Goal: Understand process/instructions: Learn how to perform a task or action

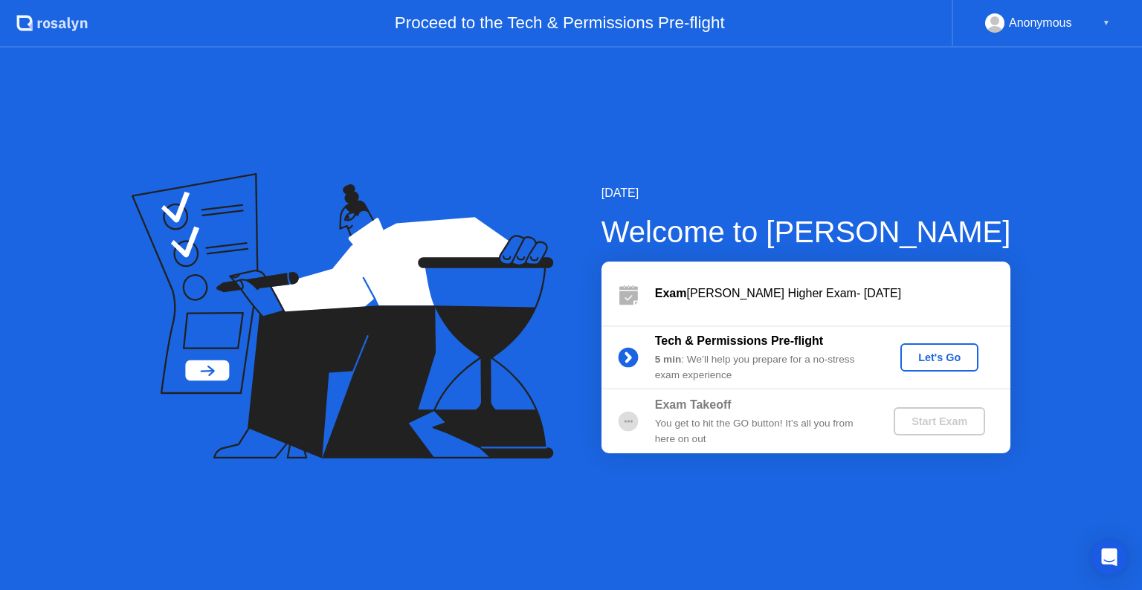
click at [930, 352] on div "Let's Go" at bounding box center [940, 358] width 66 height 12
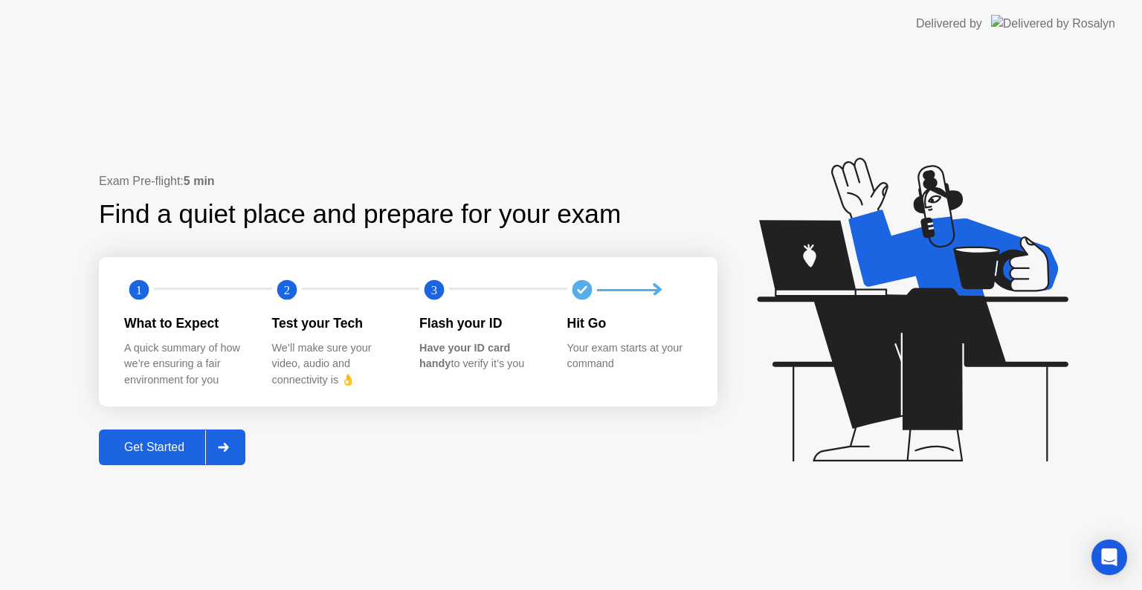
click at [171, 443] on div "Get Started" at bounding box center [154, 447] width 102 height 13
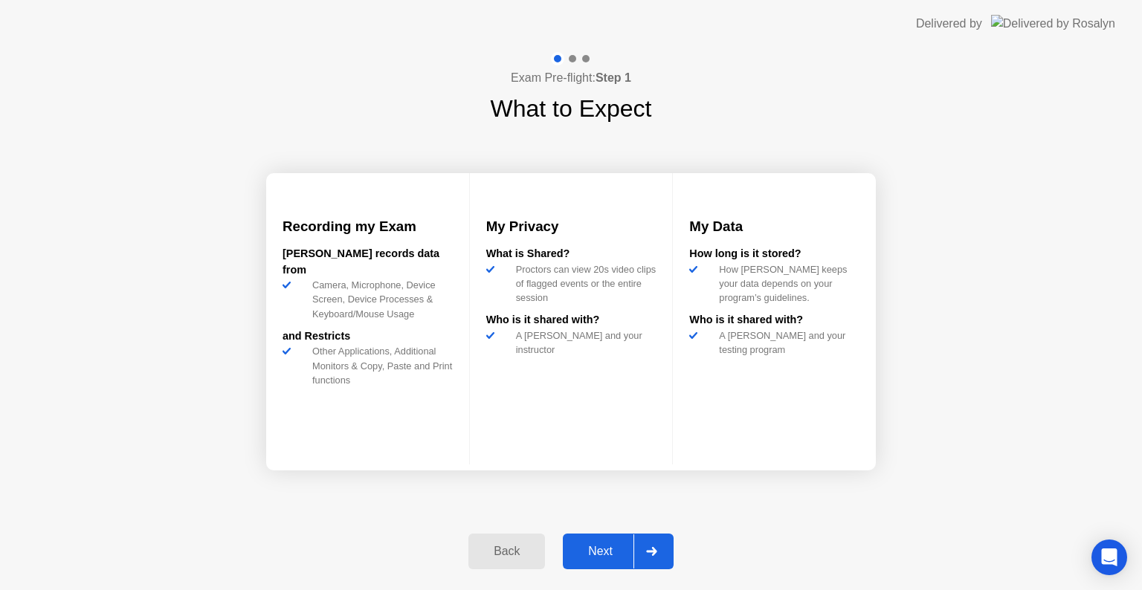
click at [608, 561] on button "Next" at bounding box center [618, 552] width 111 height 36
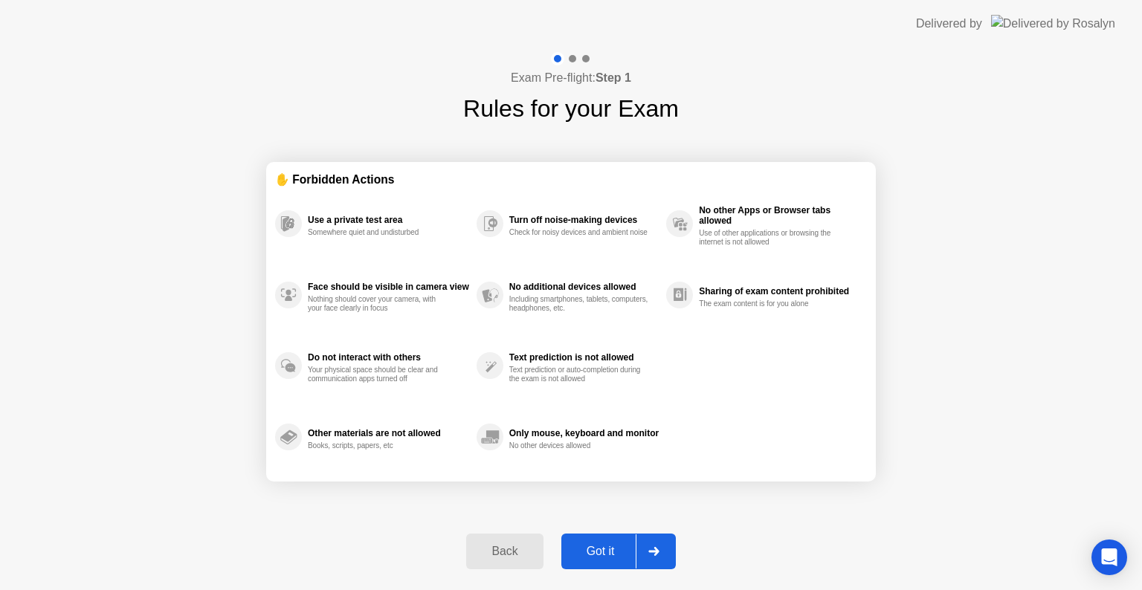
click at [608, 561] on button "Got it" at bounding box center [618, 552] width 115 height 36
select select "**********"
select select "*******"
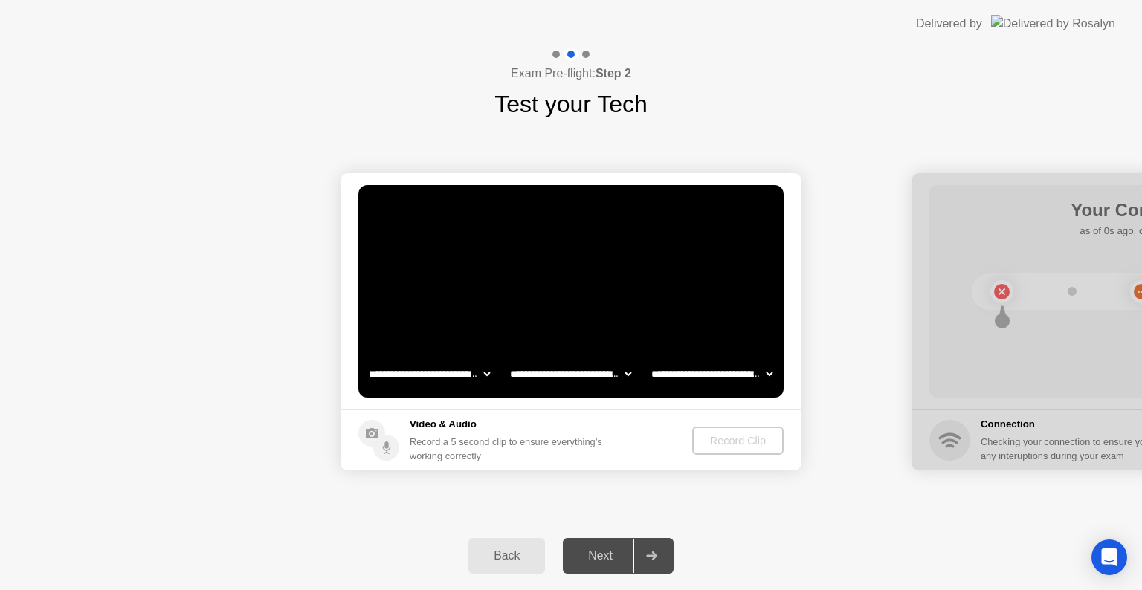
click at [608, 561] on div "Next" at bounding box center [600, 556] width 66 height 13
click at [622, 553] on div "Next" at bounding box center [600, 556] width 66 height 13
click at [738, 449] on button "Record Clip" at bounding box center [739, 441] width 90 height 28
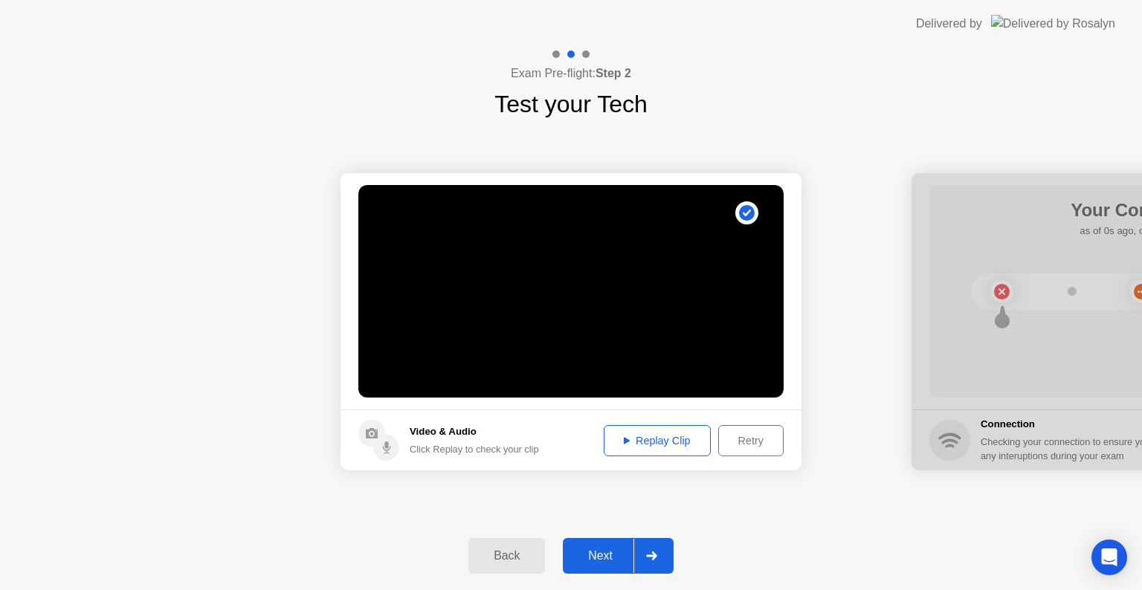
click at [622, 569] on button "Next" at bounding box center [618, 556] width 111 height 36
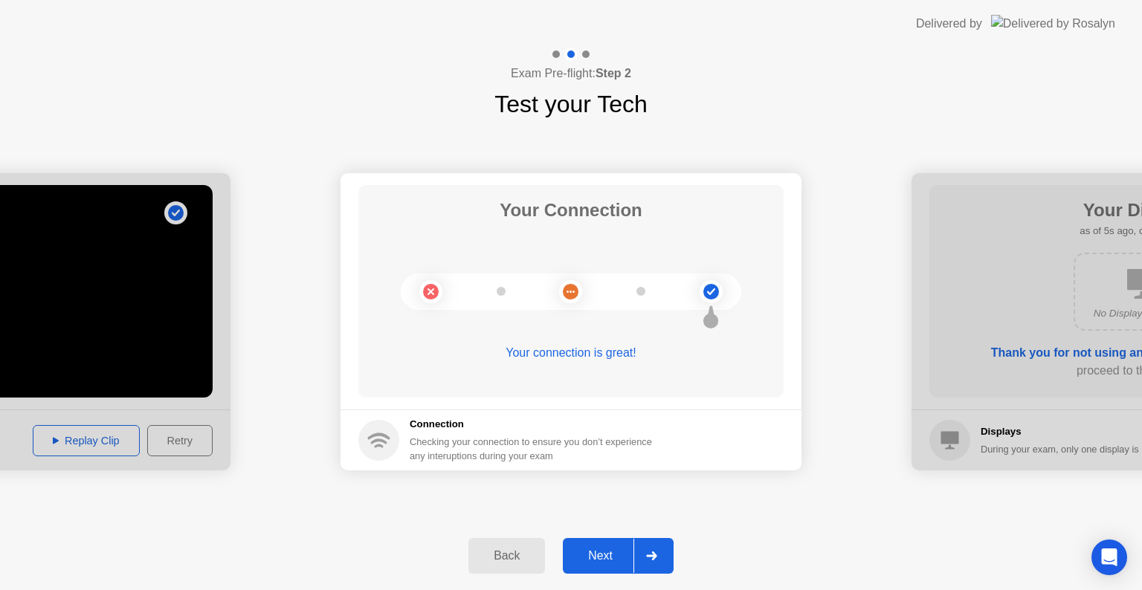
click at [622, 569] on button "Next" at bounding box center [618, 556] width 111 height 36
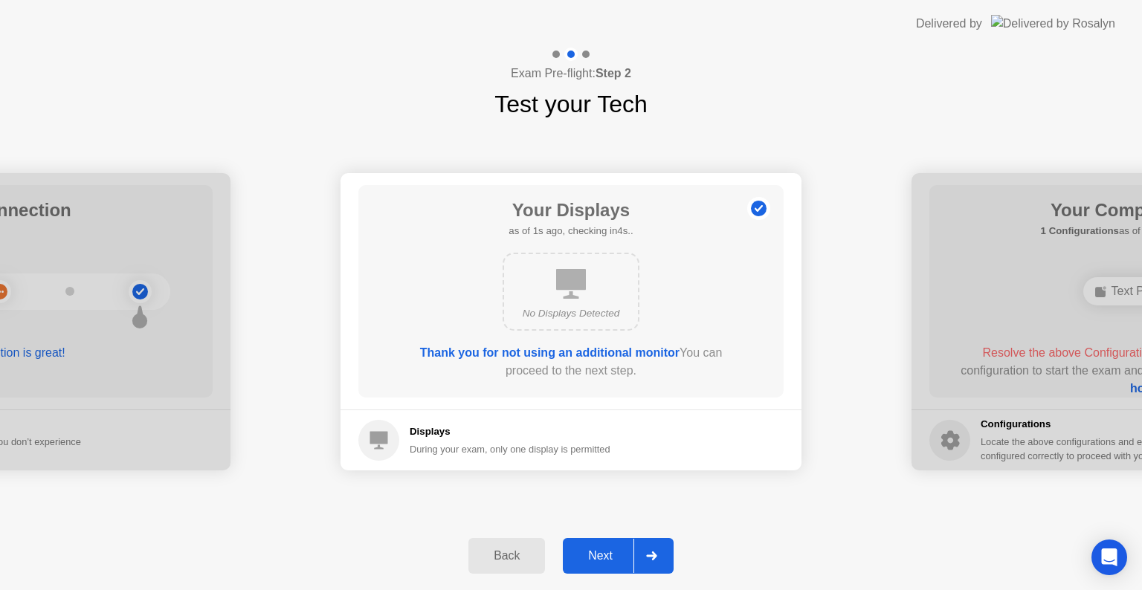
click at [622, 569] on button "Next" at bounding box center [618, 556] width 111 height 36
